Goal: Task Accomplishment & Management: Manage account settings

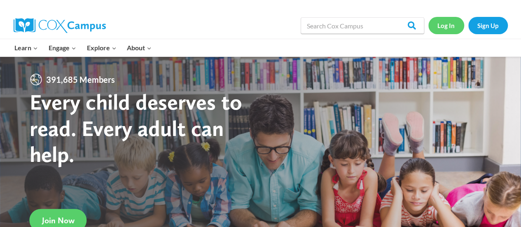
click at [452, 22] on link "Log In" at bounding box center [446, 25] width 36 height 17
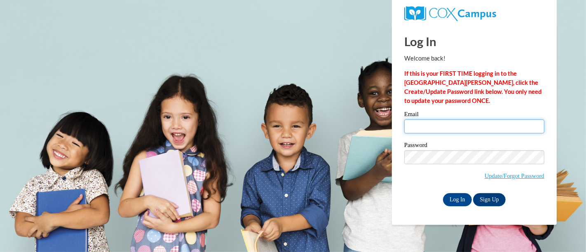
click at [444, 125] on input "Email" at bounding box center [474, 126] width 140 height 14
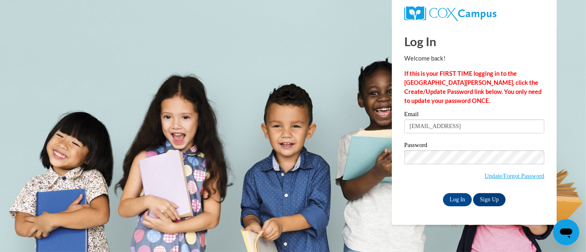
type input "cmpalac@sunprairieschools.org"
click at [445, 197] on input "Log In" at bounding box center [457, 199] width 29 height 13
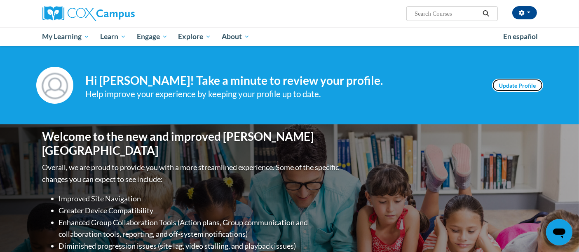
click at [529, 88] on link "Update Profile" at bounding box center [517, 85] width 51 height 13
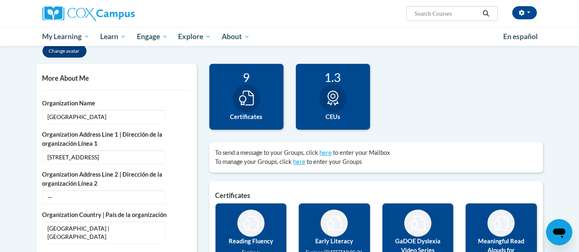
scroll to position [148, 0]
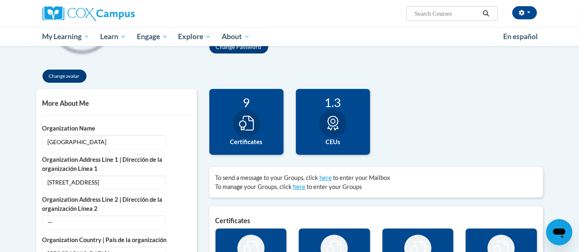
click at [264, 113] on div "9 Certificates" at bounding box center [246, 122] width 74 height 66
click at [240, 138] on label "Certificates" at bounding box center [246, 142] width 62 height 9
click at [248, 146] on label "Certificates" at bounding box center [246, 142] width 62 height 9
click at [245, 113] on div at bounding box center [246, 124] width 27 height 28
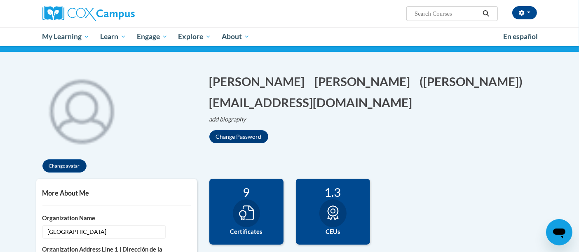
scroll to position [0, 0]
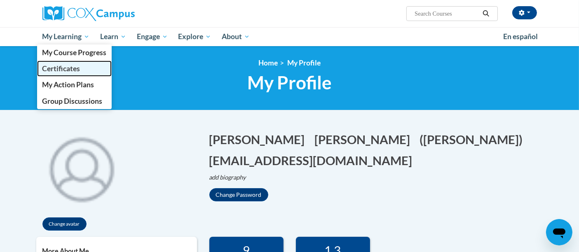
click at [71, 68] on span "Certificates" at bounding box center [61, 68] width 38 height 9
